Goal: Complete application form: Complete application form

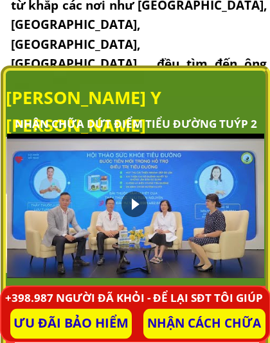
scroll to position [633, 0]
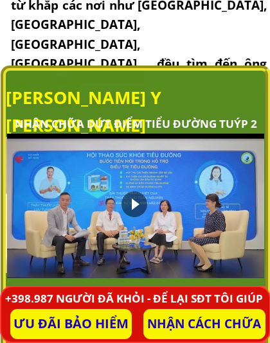
click at [134, 203] on div at bounding box center [134, 204] width 26 height 26
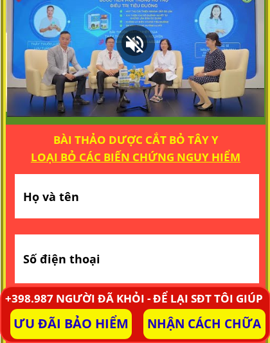
scroll to position [795, 0]
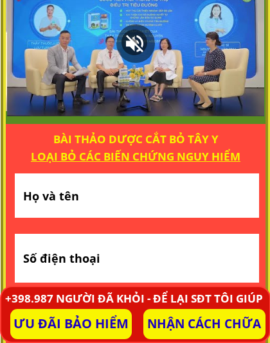
click at [137, 44] on div at bounding box center [135, 43] width 39 height 39
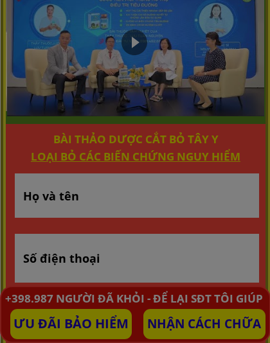
scroll to position [0, 0]
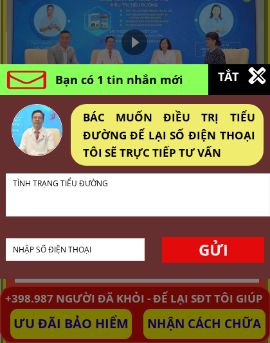
click at [230, 136] on div "BÁC MUỐN ĐIỀU TRỊ TIỂU ĐƯỜNG ĐỂ LẠI SỐ ĐIỆN THOẠI TÔI SẼ TRỰC TIẾP TƯ VẤN" at bounding box center [169, 134] width 172 height 53
click at [194, 44] on div at bounding box center [135, 171] width 270 height 343
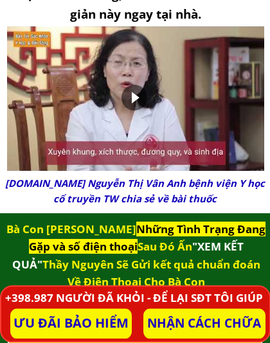
scroll to position [1231, 0]
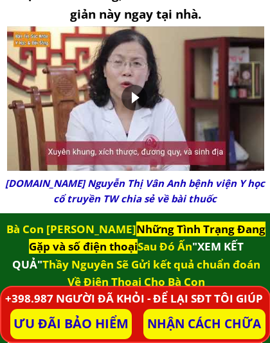
click at [137, 107] on div at bounding box center [134, 98] width 26 height 26
click at [134, 99] on div at bounding box center [135, 99] width 39 height 39
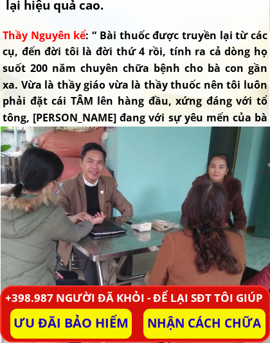
scroll to position [2115, 0]
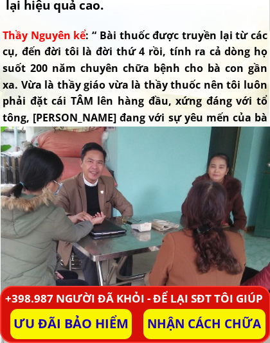
click at [256, 233] on div at bounding box center [135, 248] width 270 height 245
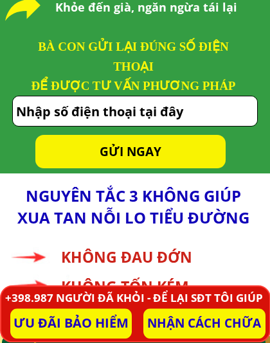
scroll to position [5447, 0]
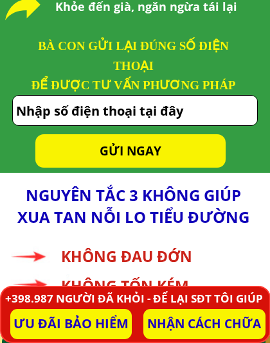
click at [183, 110] on input "tel" at bounding box center [135, 111] width 244 height 30
click at [231, 107] on input "tel" at bounding box center [135, 111] width 244 height 30
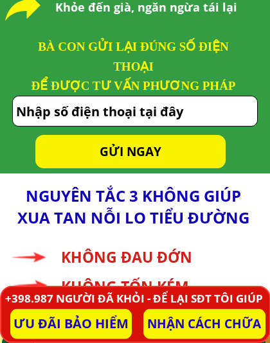
type input """
click at [197, 111] on input "tel" at bounding box center [135, 111] width 244 height 30
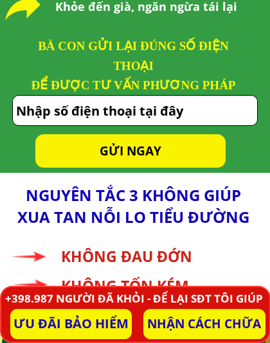
click at [209, 104] on input "tel" at bounding box center [135, 111] width 244 height 30
click at [205, 110] on input "tel" at bounding box center [135, 111] width 244 height 30
type input "0914857598"
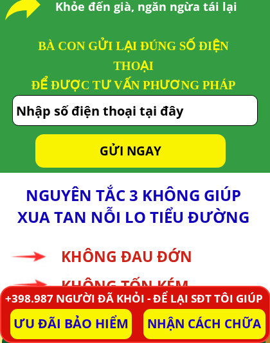
type input "0914857598"
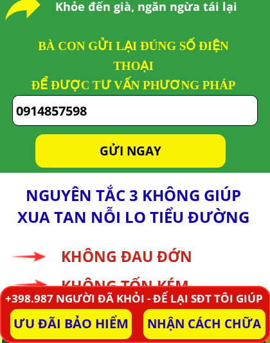
type input "0914857598"
click at [151, 148] on p "GỬI NGAY" at bounding box center [130, 150] width 190 height 33
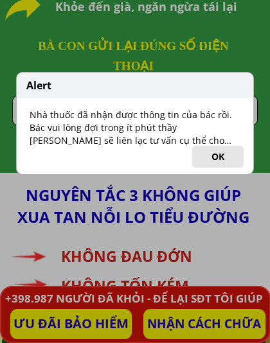
click at [222, 157] on button "OK" at bounding box center [217, 157] width 51 height 22
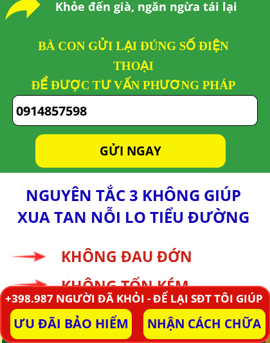
click at [148, 151] on p "GỬI NGAY" at bounding box center [130, 150] width 190 height 33
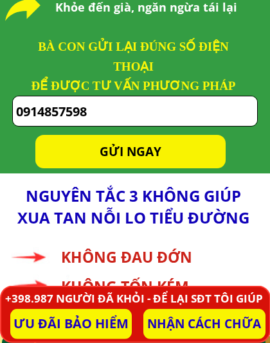
click at [187, 110] on input "0914857598" at bounding box center [135, 111] width 244 height 30
click at [216, 112] on input "0914857598" at bounding box center [135, 111] width 244 height 30
click at [151, 154] on p "GỬI NGAY" at bounding box center [130, 151] width 190 height 33
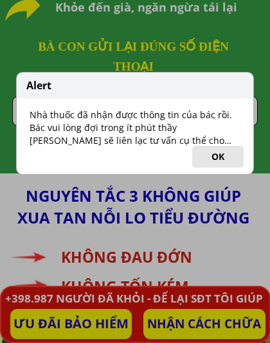
scroll to position [5447, 0]
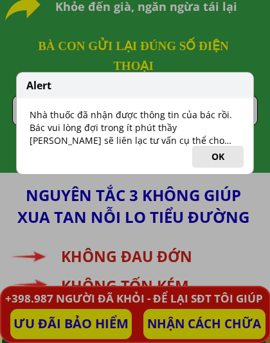
click at [221, 157] on button "OK" at bounding box center [217, 157] width 51 height 22
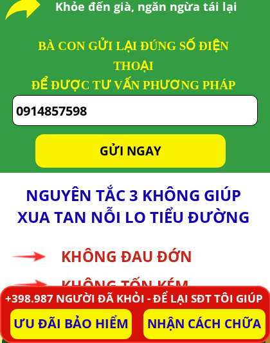
click at [156, 150] on p "GỬI NGAY" at bounding box center [130, 150] width 190 height 33
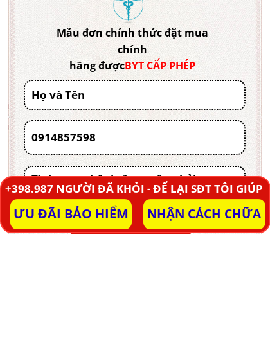
scroll to position [6298, 0]
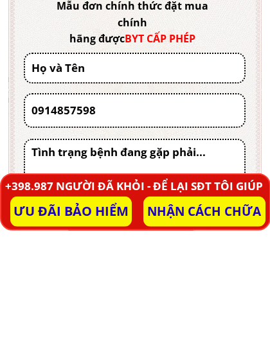
click at [103, 166] on input "text" at bounding box center [134, 180] width 212 height 28
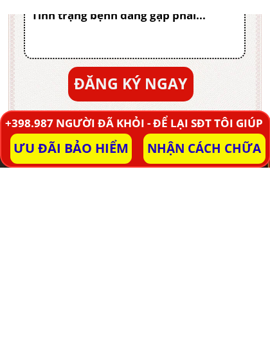
scroll to position [6399, 0]
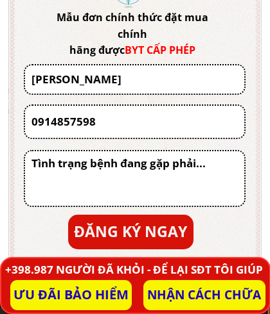
type input "[PERSON_NAME]"
click at [98, 120] on input "0914857598" at bounding box center [134, 122] width 212 height 32
type input "0"
type input "0343747999"
click at [165, 178] on textarea at bounding box center [134, 178] width 212 height 55
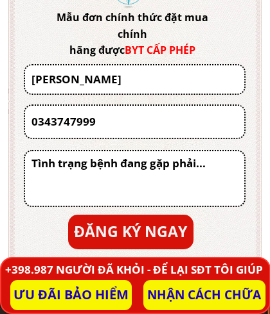
type textarea "T"
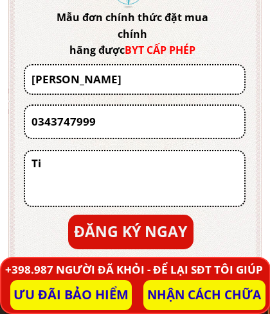
type textarea "T"
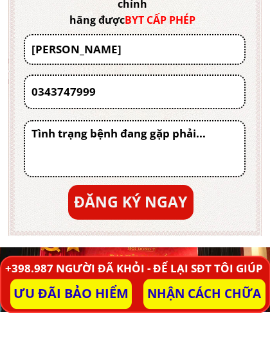
type textarea "D"
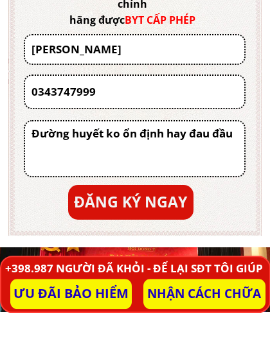
type textarea "Đường huyết ko ổn định hay đau đầu"
click at [151, 215] on p "ĐĂNG KÝ NGAY" at bounding box center [130, 232] width 125 height 35
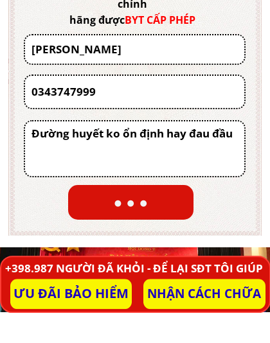
scroll to position [6430, 0]
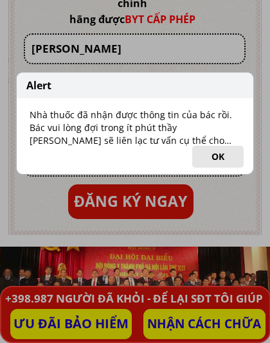
click at [221, 157] on button "OK" at bounding box center [217, 157] width 51 height 22
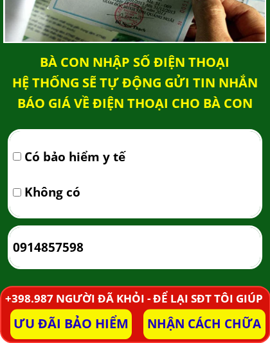
scroll to position [8202, 0]
click at [120, 158] on span "Có bảo hiểm y tế" at bounding box center [74, 156] width 101 height 19
checkbox input "true"
click at [95, 245] on input "0914857598" at bounding box center [135, 247] width 250 height 40
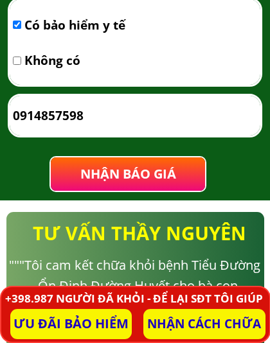
scroll to position [8220, 0]
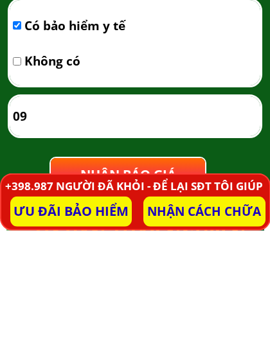
type input "0"
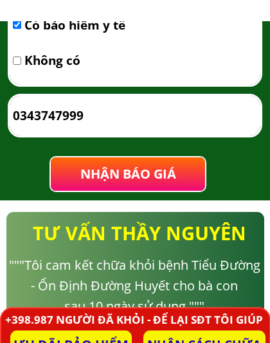
scroll to position [8356, 0]
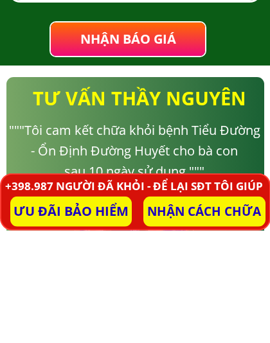
type input "0343747999"
click at [164, 142] on span "NHẬN BÁO GIÁ" at bounding box center [128, 150] width 96 height 17
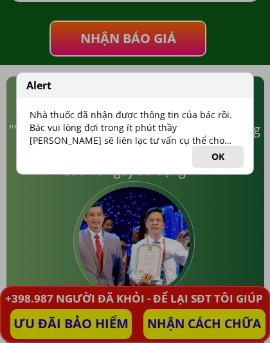
click at [221, 157] on button "OK" at bounding box center [217, 157] width 51 height 22
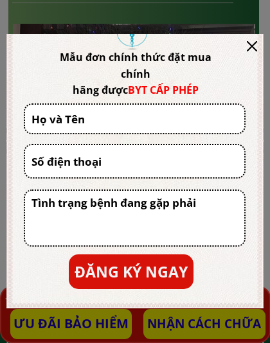
scroll to position [38, 0]
click at [252, 46] on div at bounding box center [251, 46] width 10 height 10
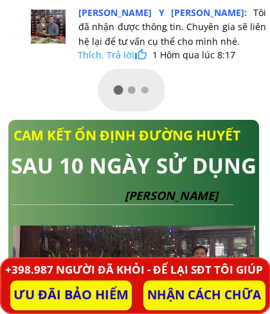
scroll to position [11547, 0]
